Goal: Transaction & Acquisition: Subscribe to service/newsletter

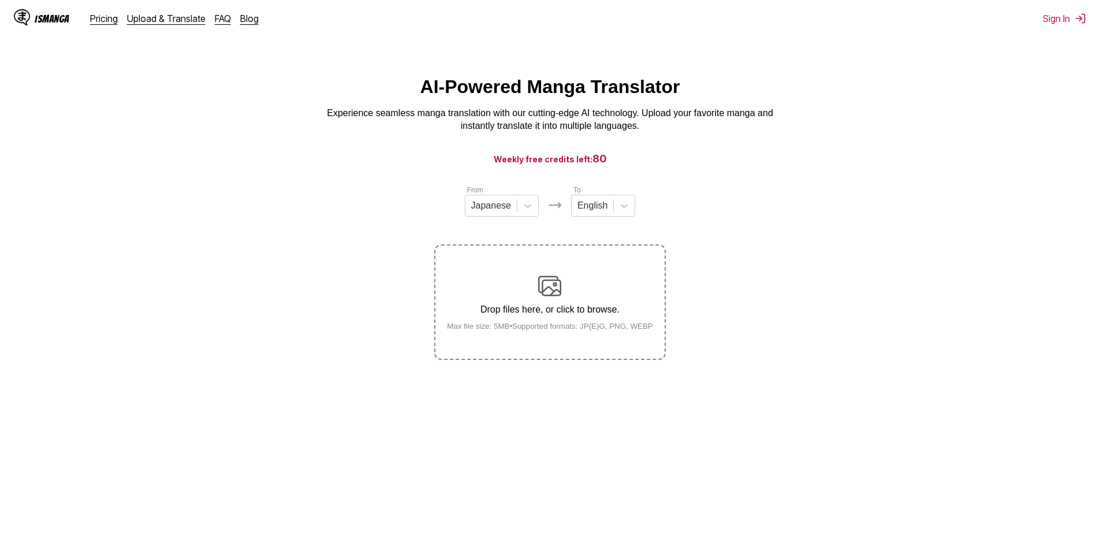
drag, startPoint x: 783, startPoint y: 185, endPoint x: 756, endPoint y: 141, distance: 51.6
click at [756, 141] on main "AI-Powered Manga Translator Experience seamless manga translation with our cutt…" at bounding box center [550, 321] width 1100 height 491
click at [103, 20] on link "Pricing" at bounding box center [104, 19] width 28 height 12
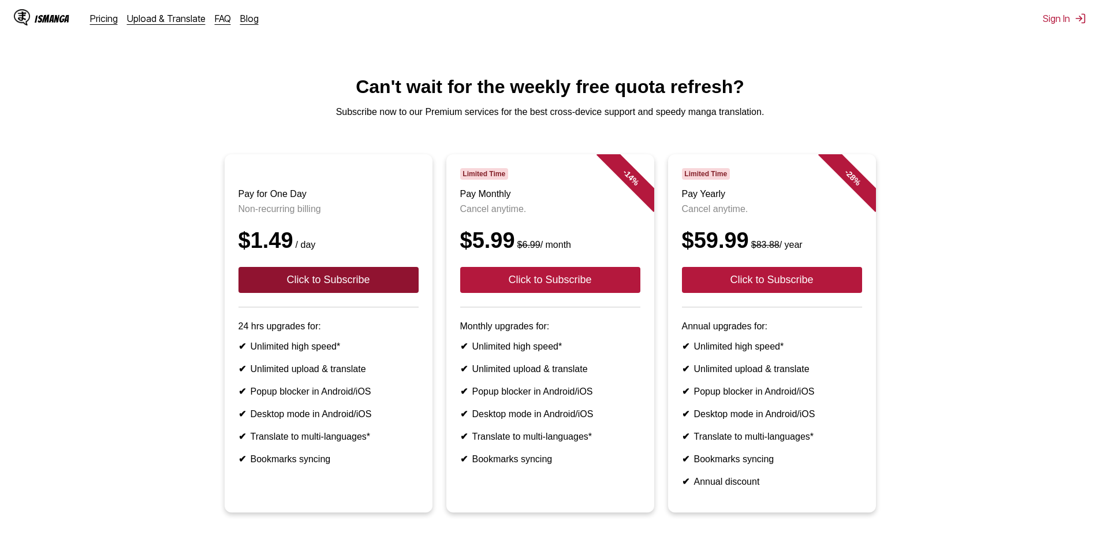
click at [407, 292] on button "Click to Subscribe" at bounding box center [328, 280] width 180 height 26
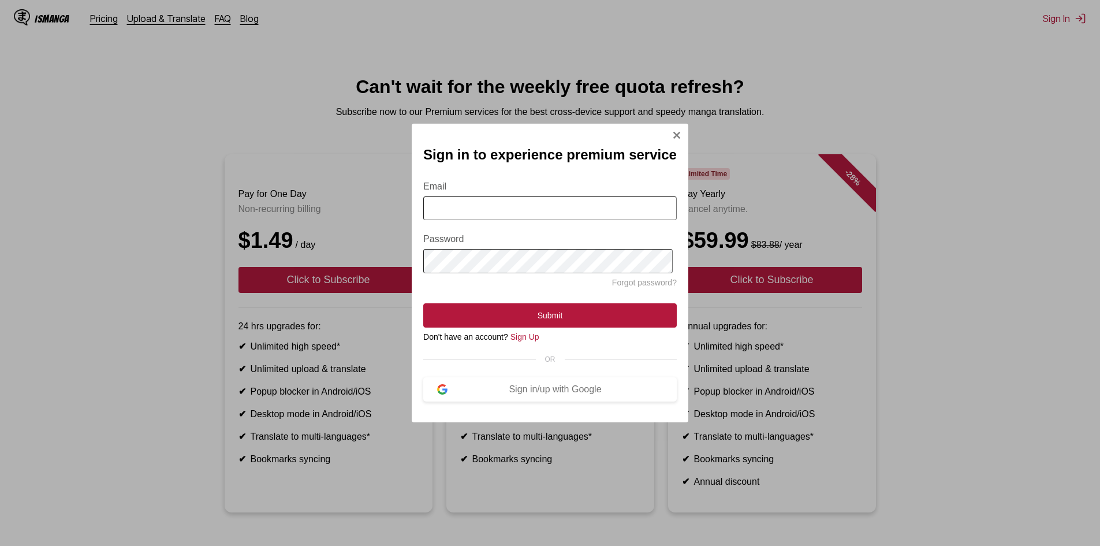
click at [611, 197] on input "Email" at bounding box center [549, 208] width 253 height 24
click at [583, 176] on form "Email Password Forgot password? Submit" at bounding box center [549, 247] width 253 height 160
click at [572, 202] on input "Email" at bounding box center [549, 208] width 253 height 24
type input "**********"
click at [518, 339] on link "Sign Up" at bounding box center [524, 336] width 29 height 9
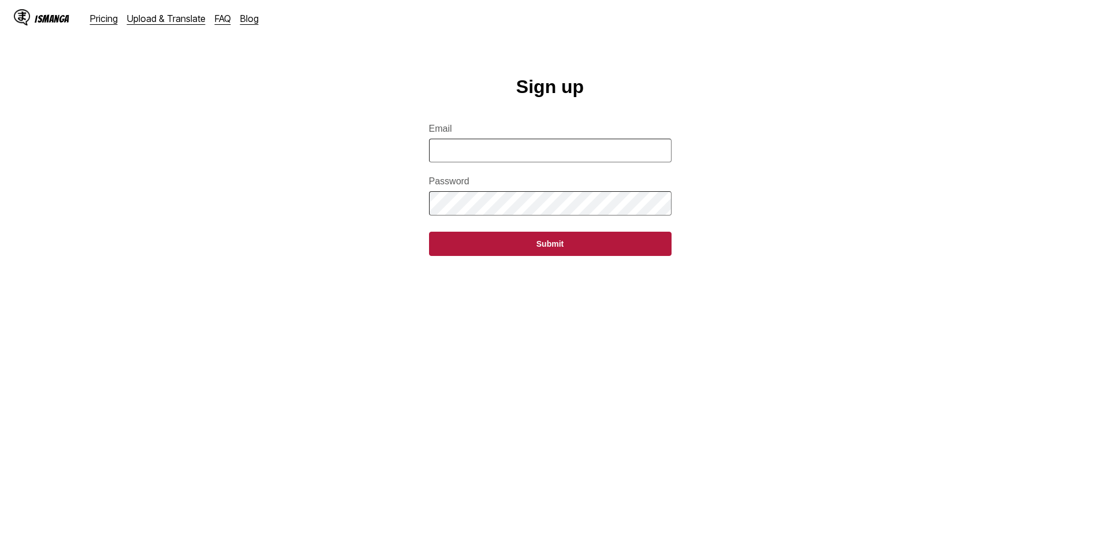
click at [523, 143] on form "Email Password Submit" at bounding box center [550, 183] width 242 height 146
click at [523, 156] on input "Email" at bounding box center [550, 151] width 242 height 24
click at [243, 167] on main "Sign up Email Password Submit" at bounding box center [550, 321] width 1100 height 491
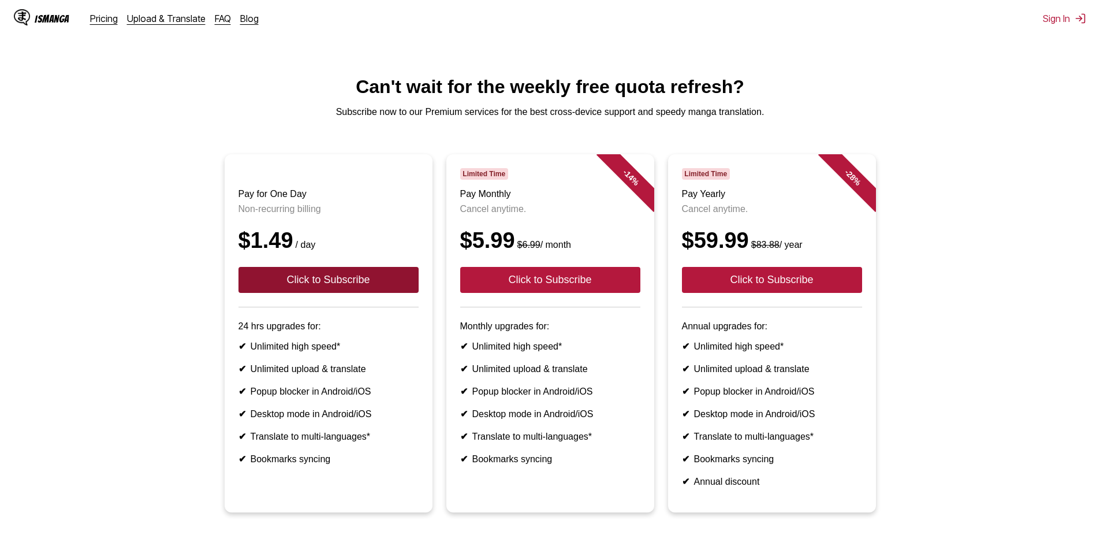
click at [322, 280] on button "Click to Subscribe" at bounding box center [328, 280] width 180 height 26
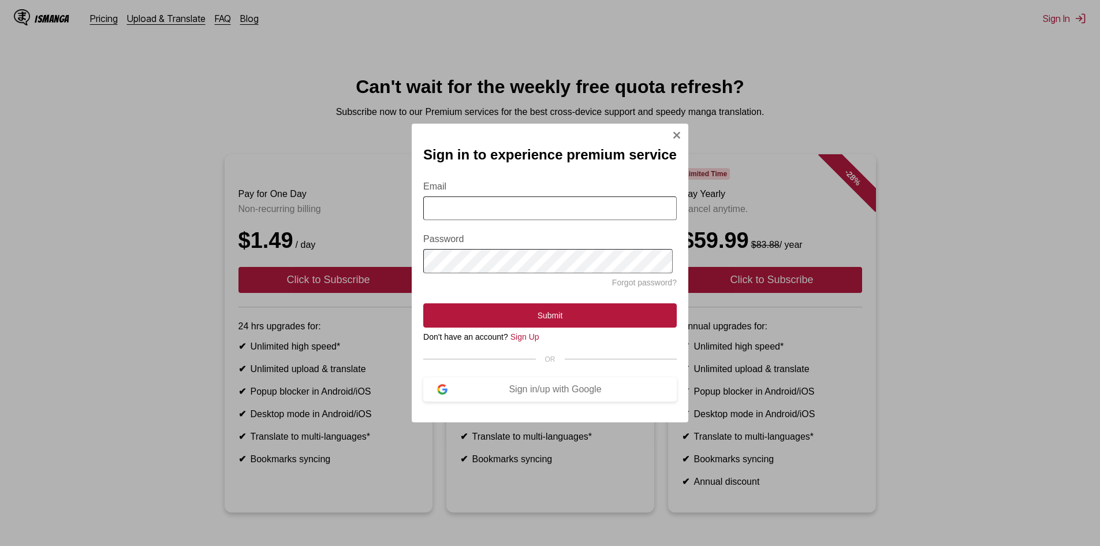
click at [517, 192] on form "Email Password Forgot password? Submit" at bounding box center [549, 247] width 253 height 160
click at [517, 197] on input "Email" at bounding box center [549, 208] width 253 height 24
drag, startPoint x: 461, startPoint y: 376, endPoint x: 489, endPoint y: 393, distance: 32.1
click at [462, 377] on section "Email Password Forgot password? Submit Don't have an account? Sign Up OR Sign i…" at bounding box center [549, 284] width 253 height 234
click at [494, 393] on div "Sign in/up with Google" at bounding box center [554, 389] width 215 height 10
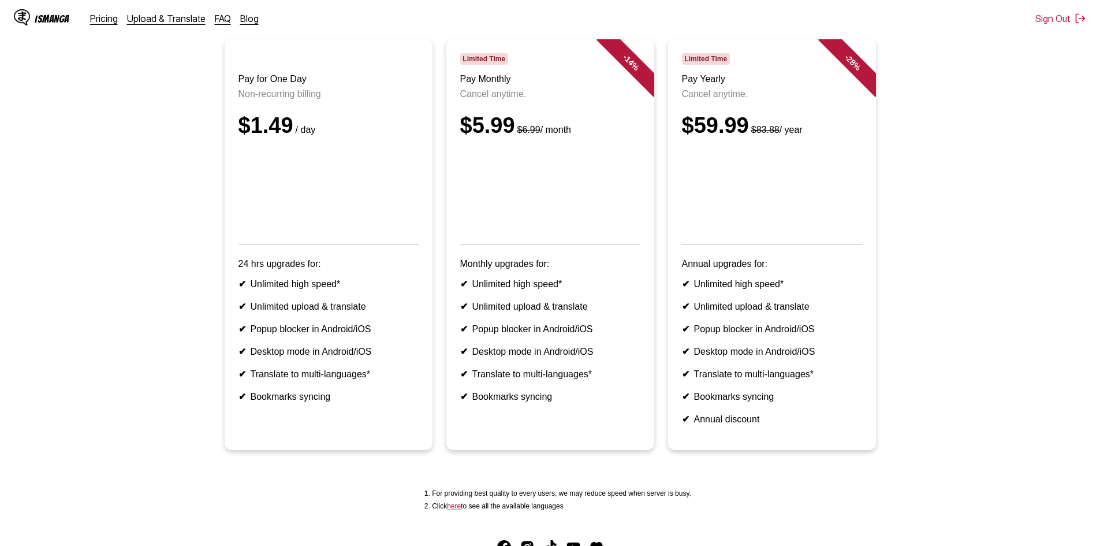
scroll to position [115, 0]
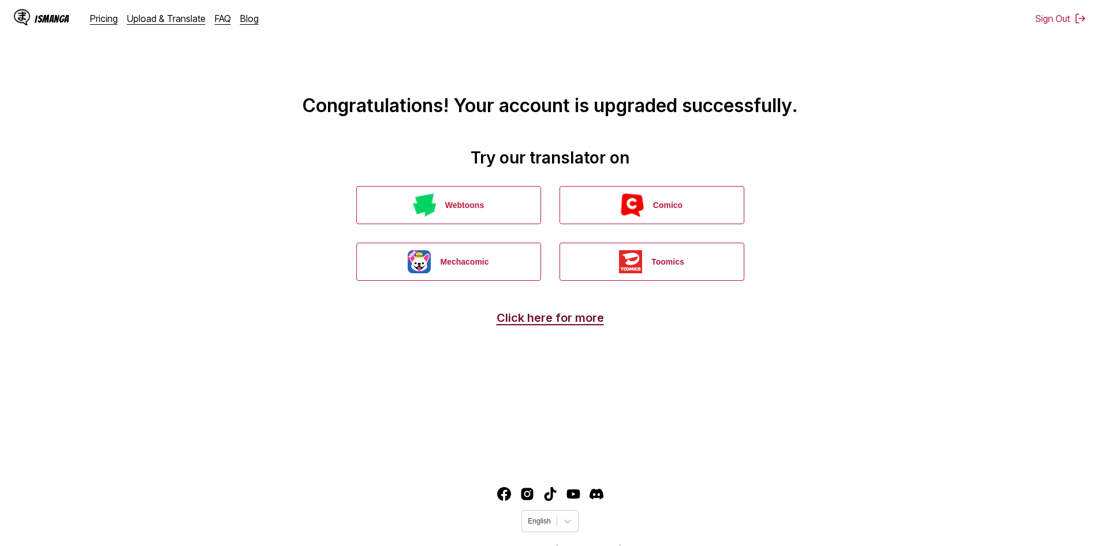
click at [582, 323] on link "Click here for more" at bounding box center [550, 318] width 107 height 14
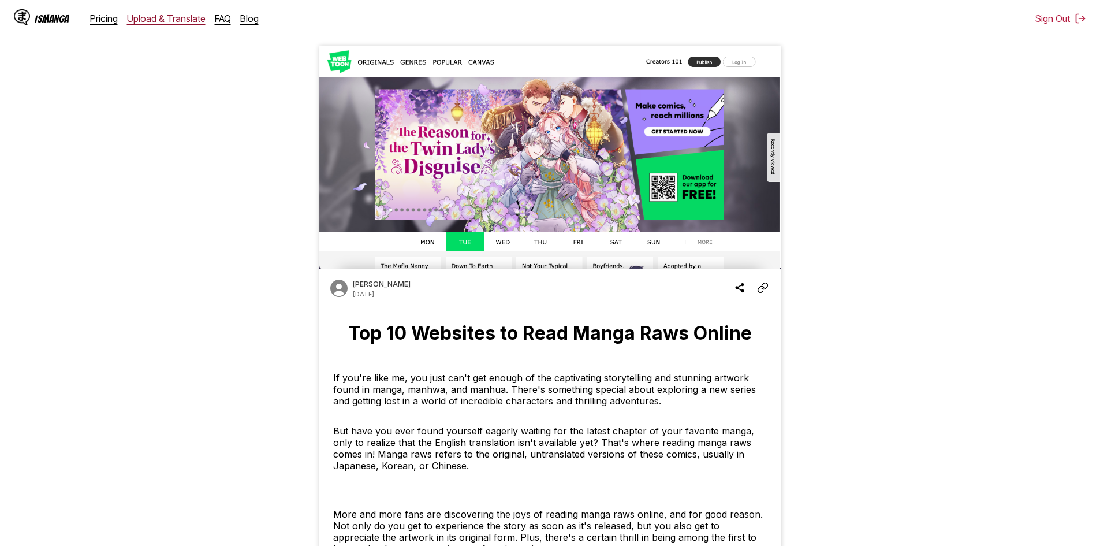
click at [150, 21] on link "Upload & Translate" at bounding box center [166, 19] width 79 height 12
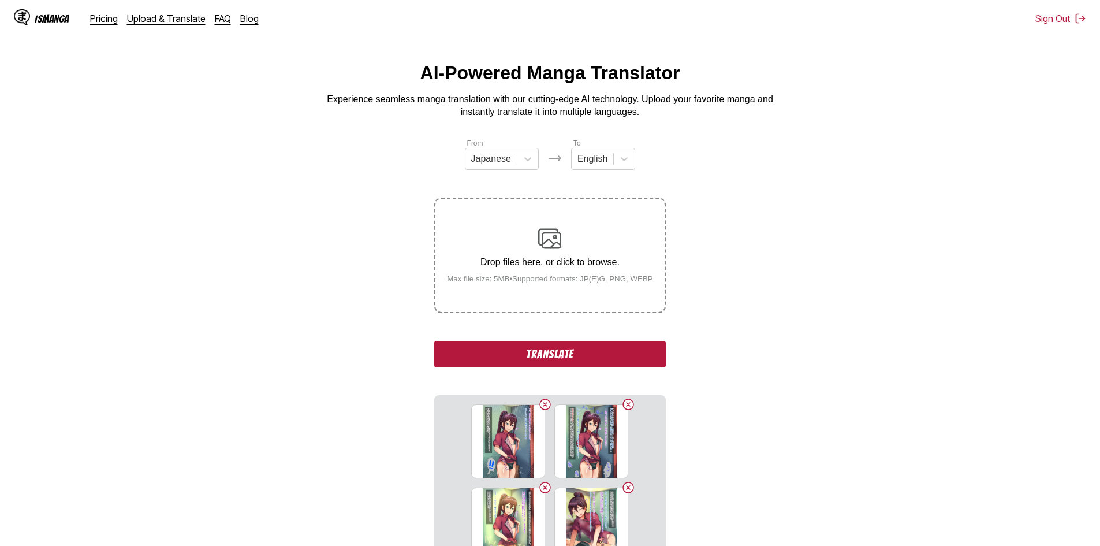
scroll to position [115, 0]
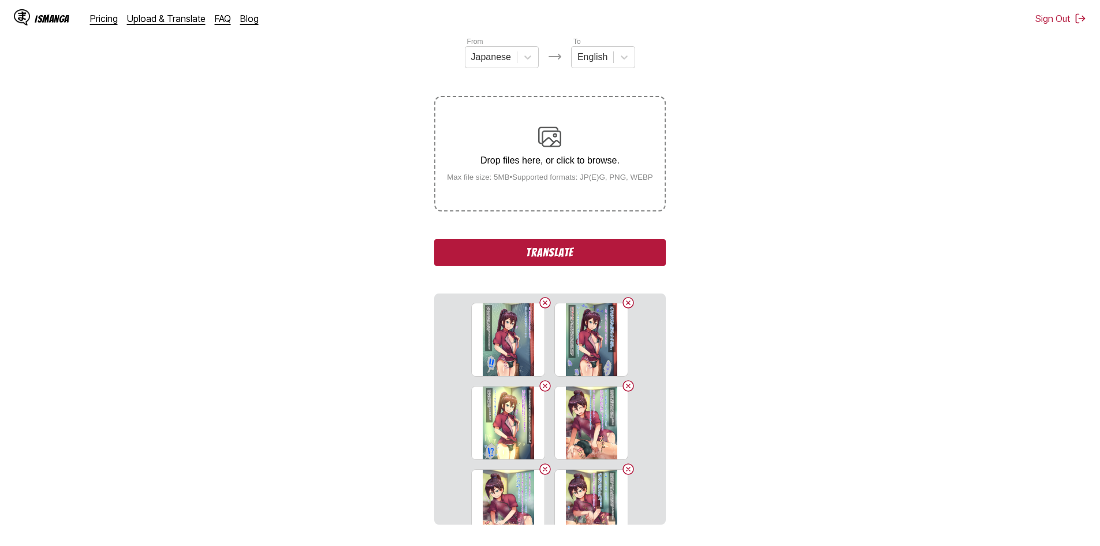
click at [637, 254] on button "Translate" at bounding box center [549, 252] width 231 height 27
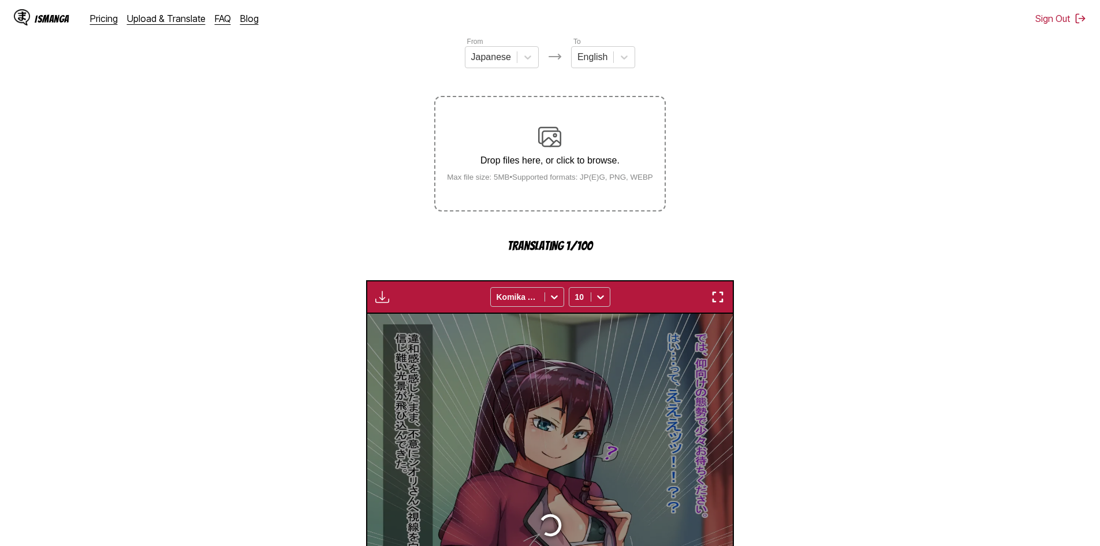
scroll to position [308, 0]
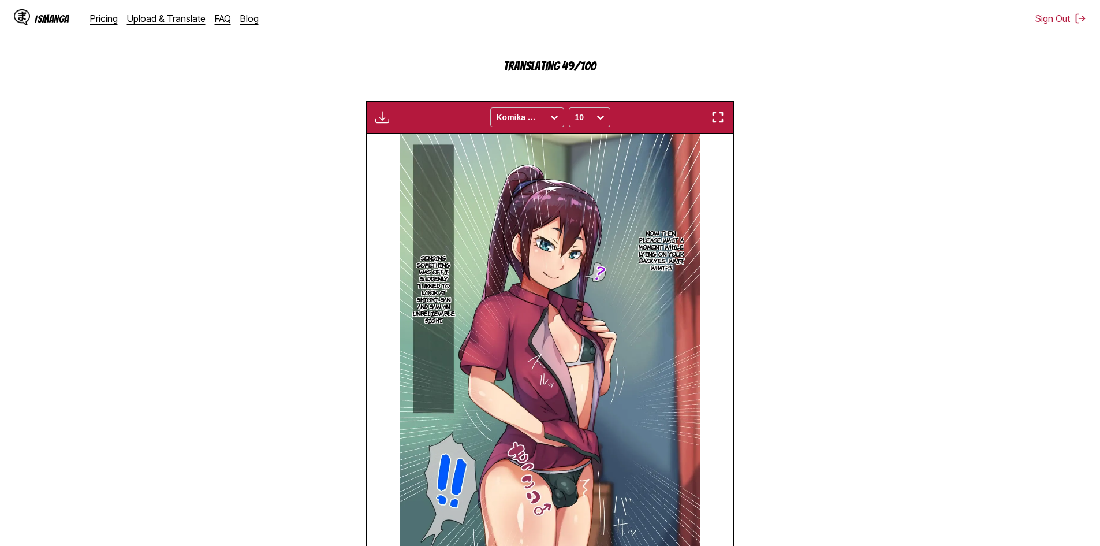
scroll to position [251, 0]
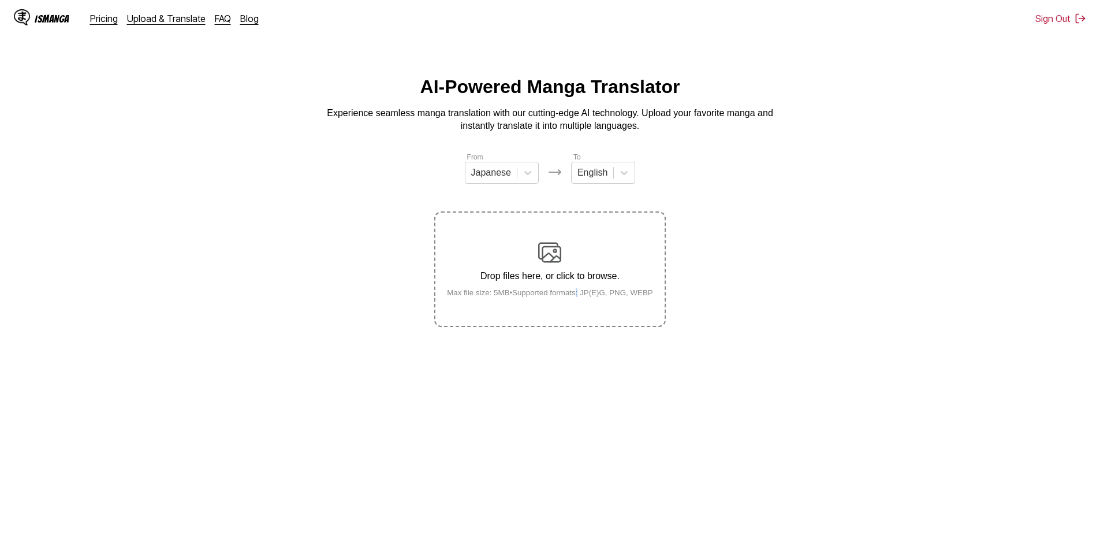
click at [582, 303] on label "Drop files here, or click to browse. Max file size: 5MB • Supported formats: JP…" at bounding box center [549, 268] width 229 height 113
click at [576, 292] on small "Max file size: 5MB • Supported formats: JP(E)G, PNG, WEBP" at bounding box center [550, 292] width 225 height 9
click at [0, 0] on input "Drop files here, or click to browse. Max file size: 5MB • Supported formats: JP…" at bounding box center [0, 0] width 0 height 0
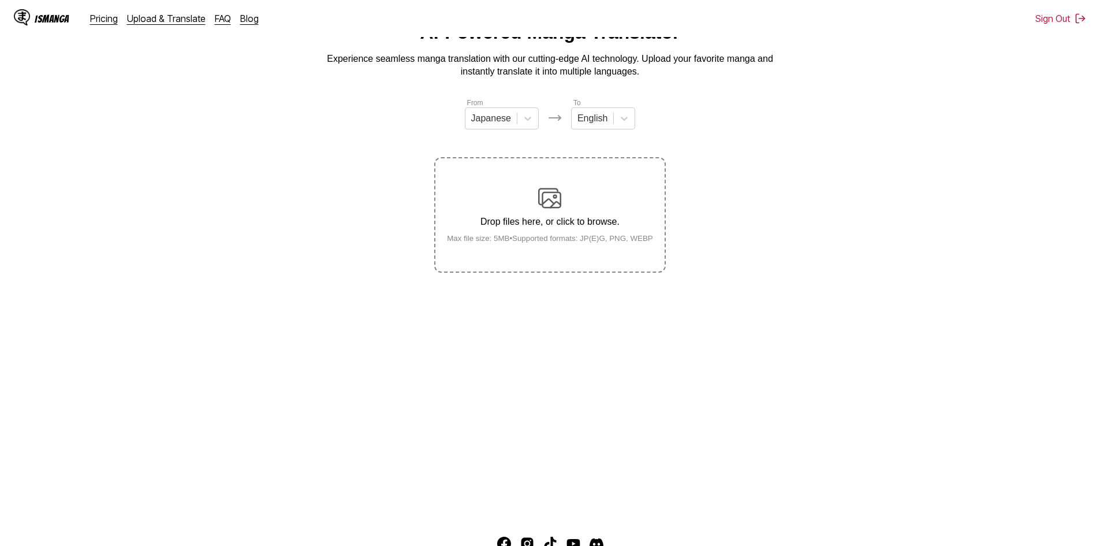
scroll to position [58, 0]
